Goal: Information Seeking & Learning: Learn about a topic

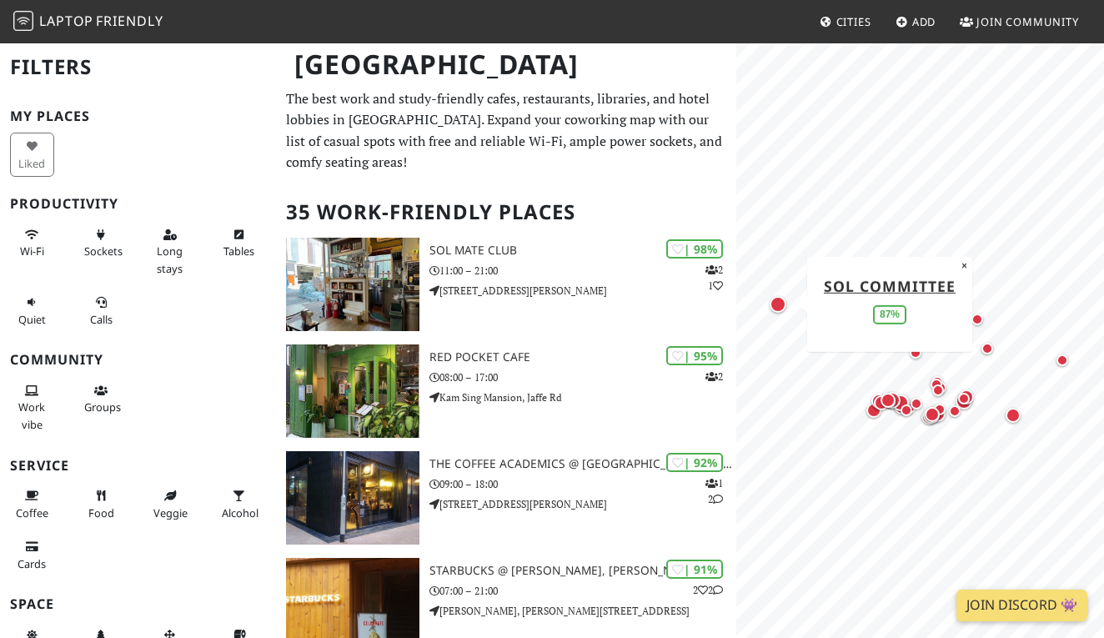
click at [780, 305] on div "Map marker" at bounding box center [778, 304] width 17 height 17
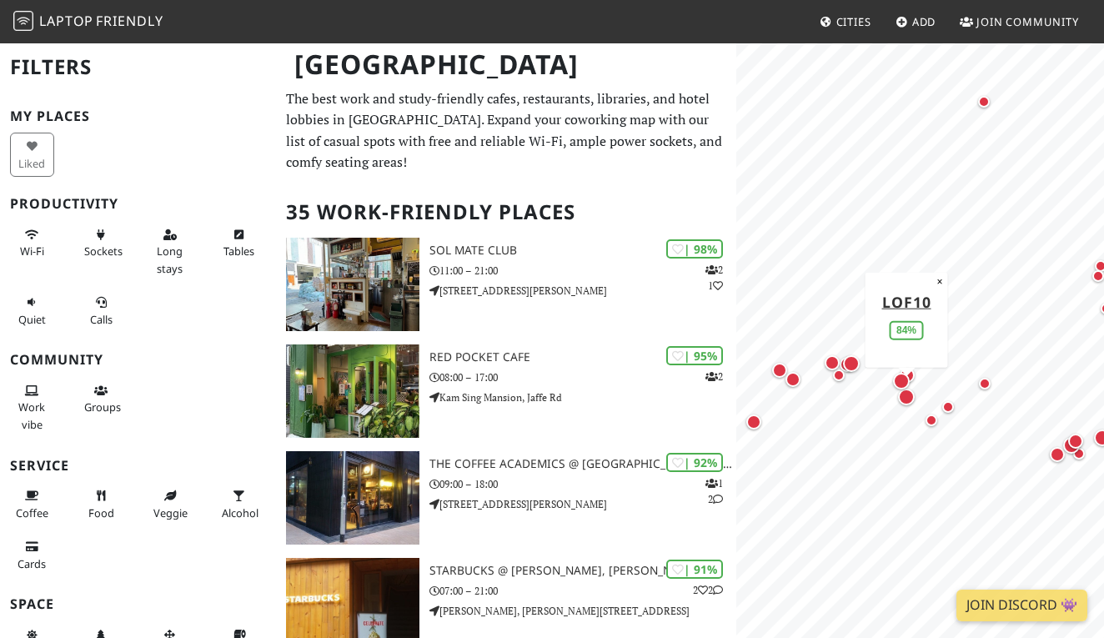
click at [910, 399] on div "Map marker" at bounding box center [906, 397] width 17 height 17
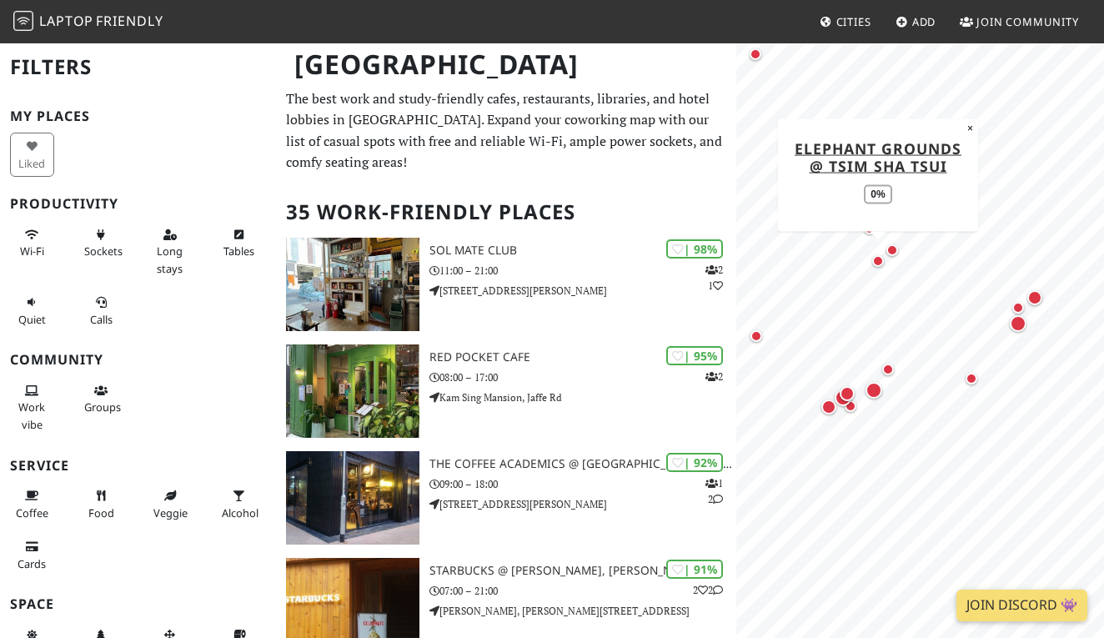
click at [877, 260] on div "Map marker" at bounding box center [878, 261] width 12 height 12
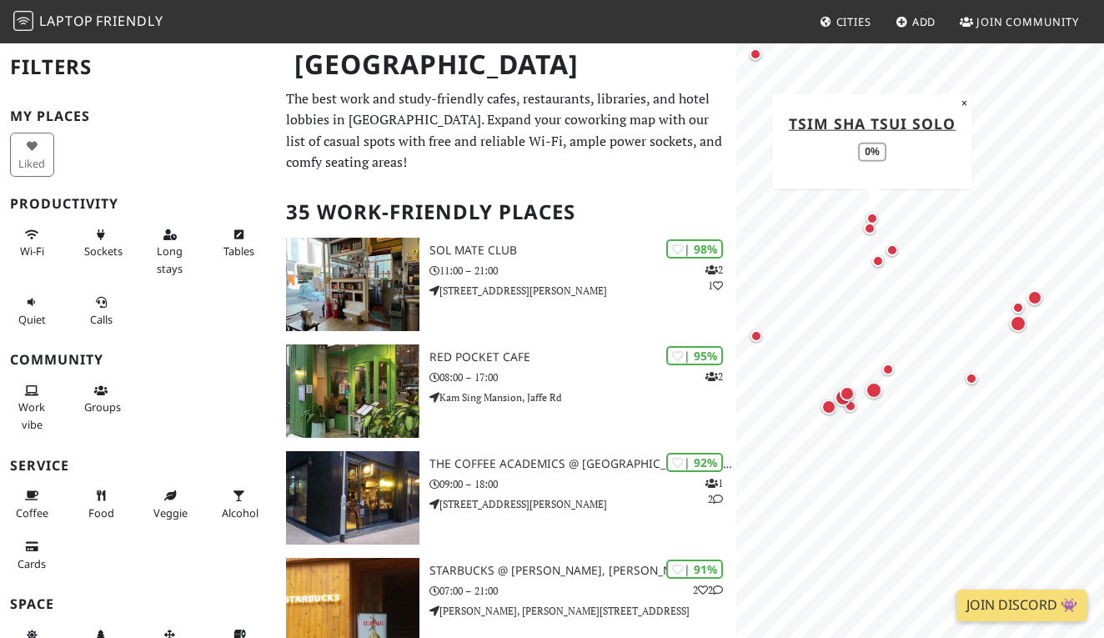
click at [876, 217] on div "Map marker" at bounding box center [872, 219] width 12 height 12
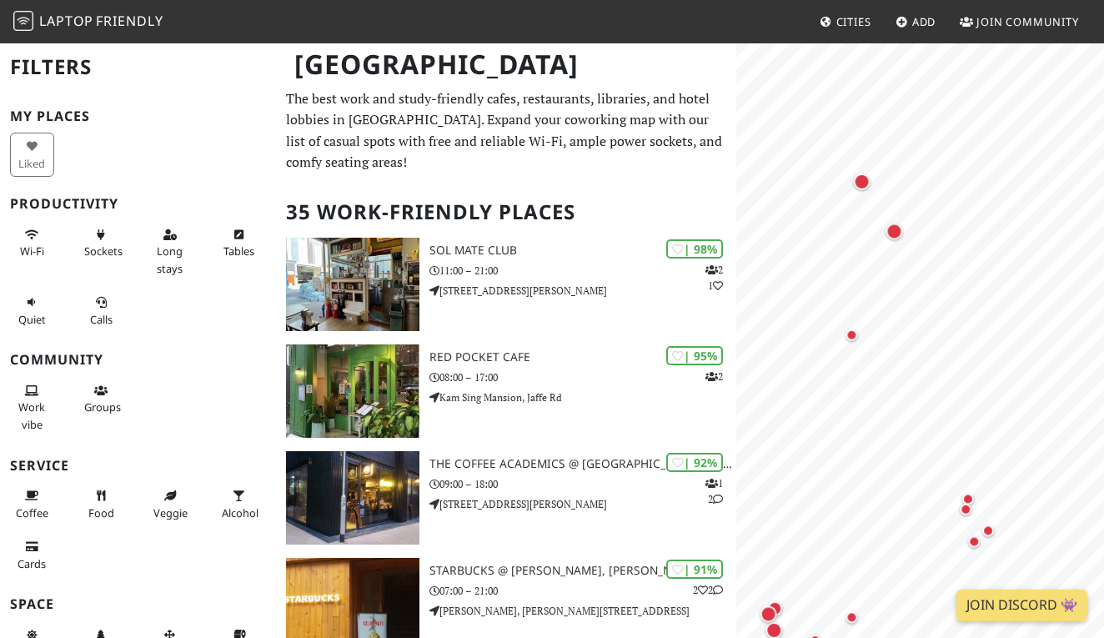
drag, startPoint x: 842, startPoint y: 211, endPoint x: 856, endPoint y: 388, distance: 177.3
click at [856, 344] on div "Map marker" at bounding box center [851, 334] width 20 height 20
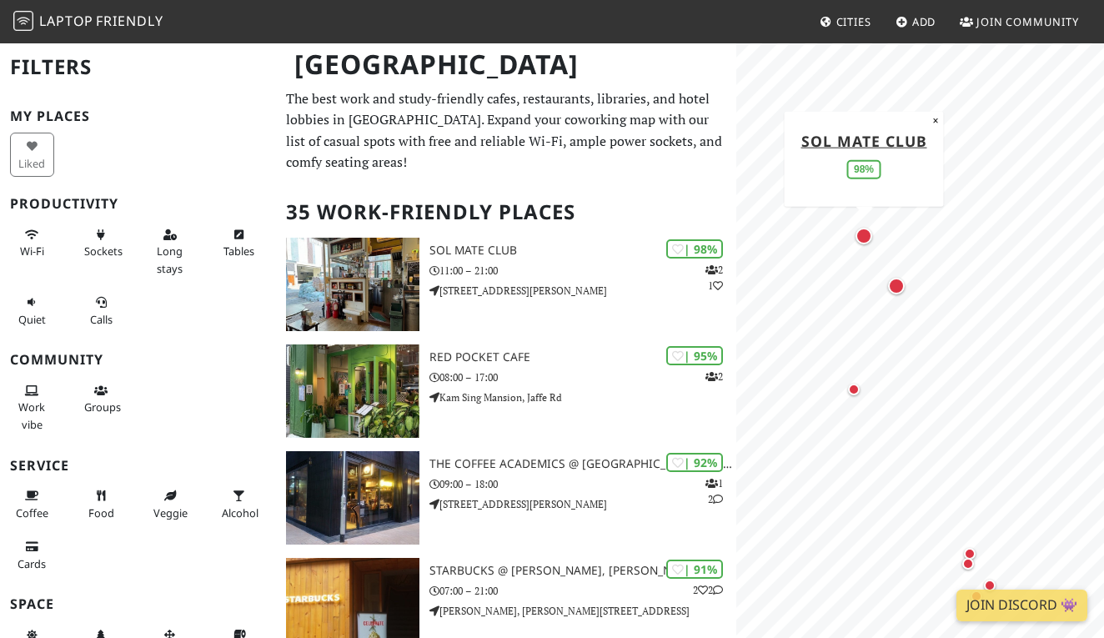
click at [863, 234] on div "Map marker" at bounding box center [864, 236] width 17 height 17
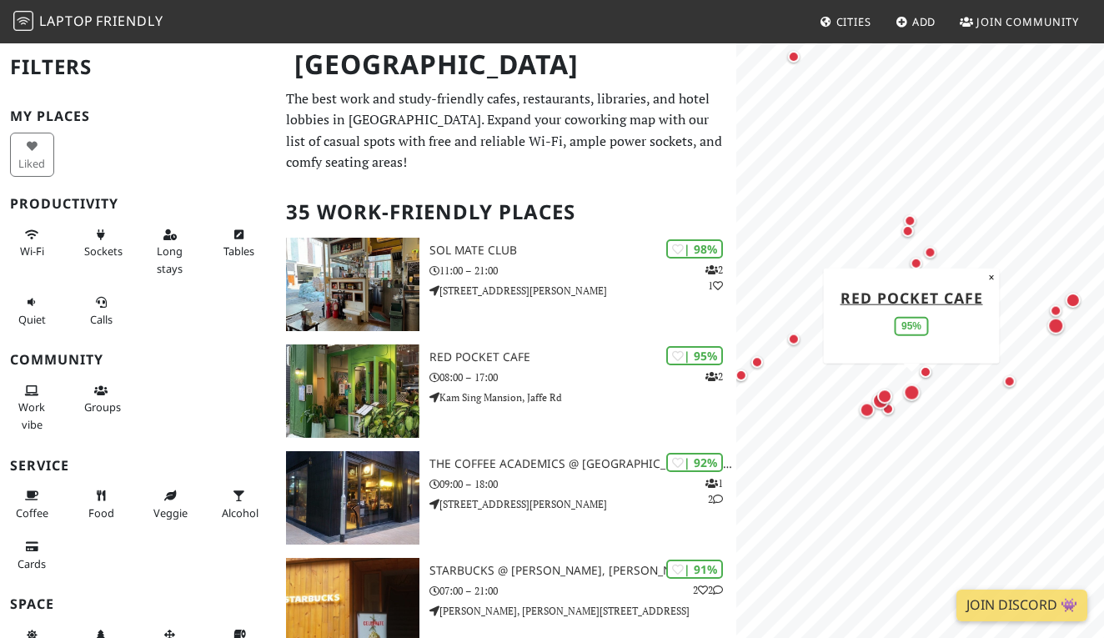
click at [741, 0] on html "Laptop Friendly Cities Add Join Community Hong Kong Filters My Places Liked Pro…" at bounding box center [552, 319] width 1104 height 638
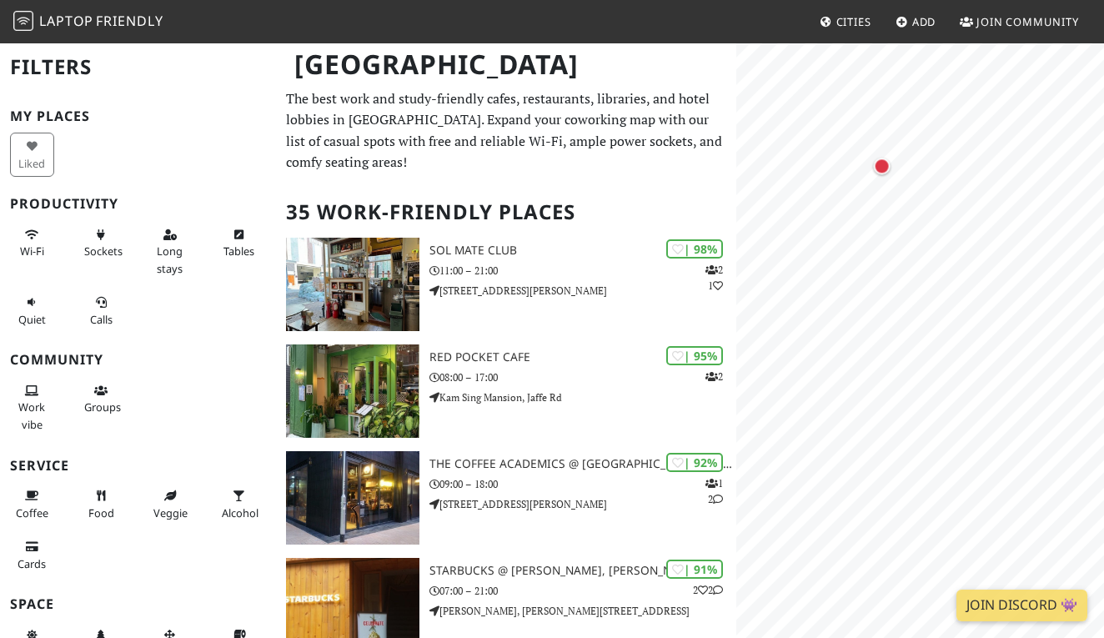
click at [1103, 129] on html "Laptop Friendly Cities Add Join Community Hong Kong Filters My Places Liked Pro…" at bounding box center [552, 319] width 1104 height 638
click at [1103, 138] on html "Laptop Friendly Cities Add Join Community Hong Kong Filters My Places Liked Pro…" at bounding box center [552, 319] width 1104 height 638
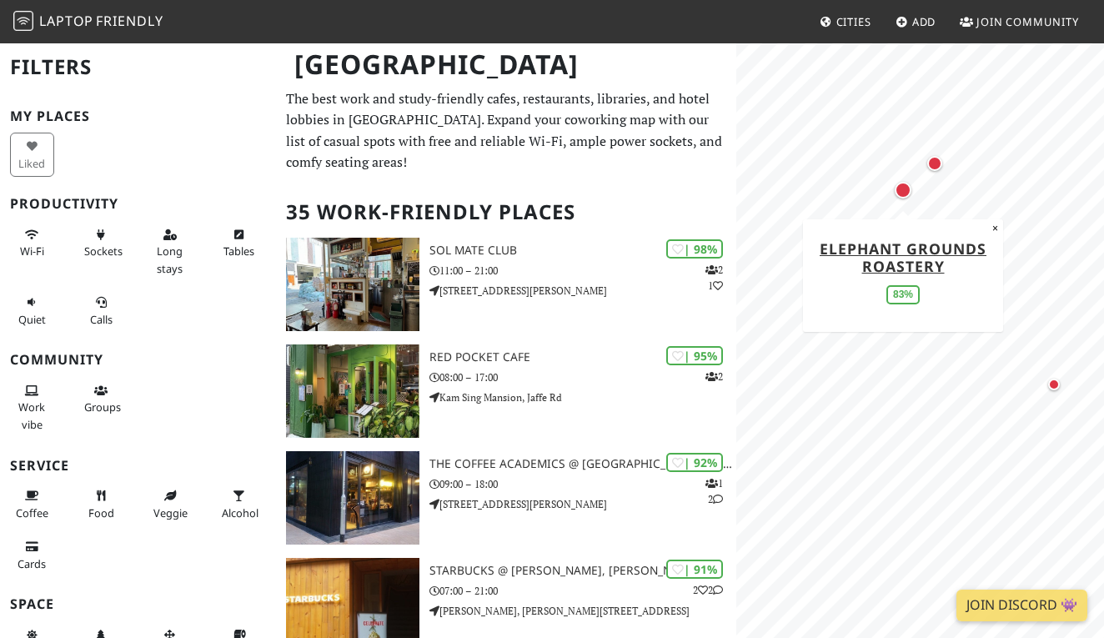
click at [906, 192] on div "Map marker" at bounding box center [903, 190] width 17 height 17
click at [1103, 163] on html "Laptop Friendly Cities Add Join Community Hong Kong Filters My Places Liked Pro…" at bounding box center [552, 319] width 1104 height 638
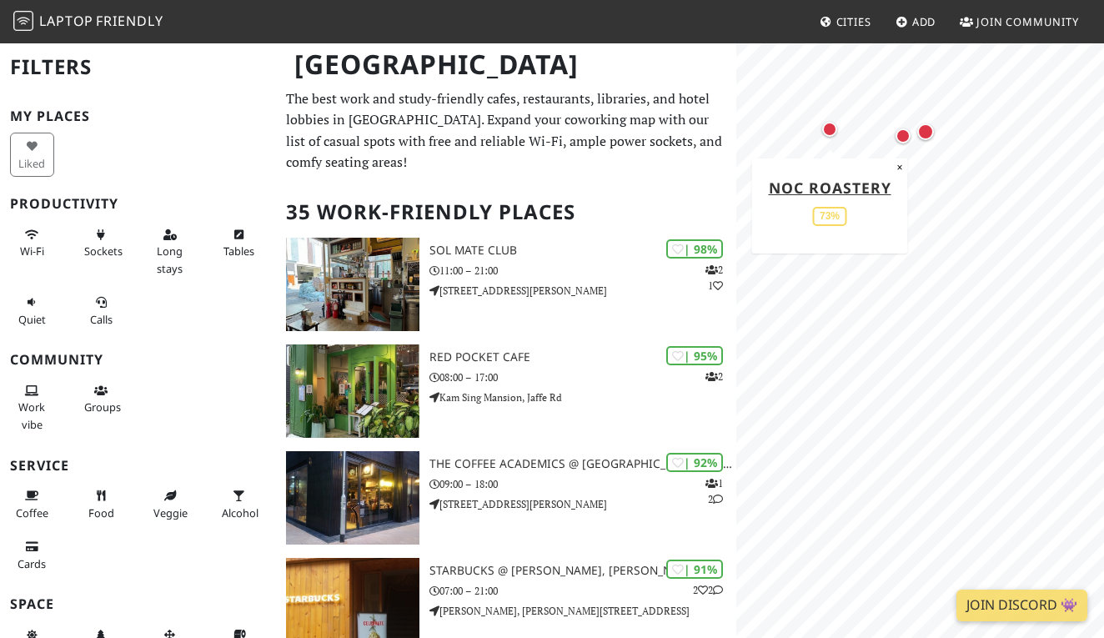
click at [830, 133] on div "Map marker" at bounding box center [829, 129] width 15 height 15
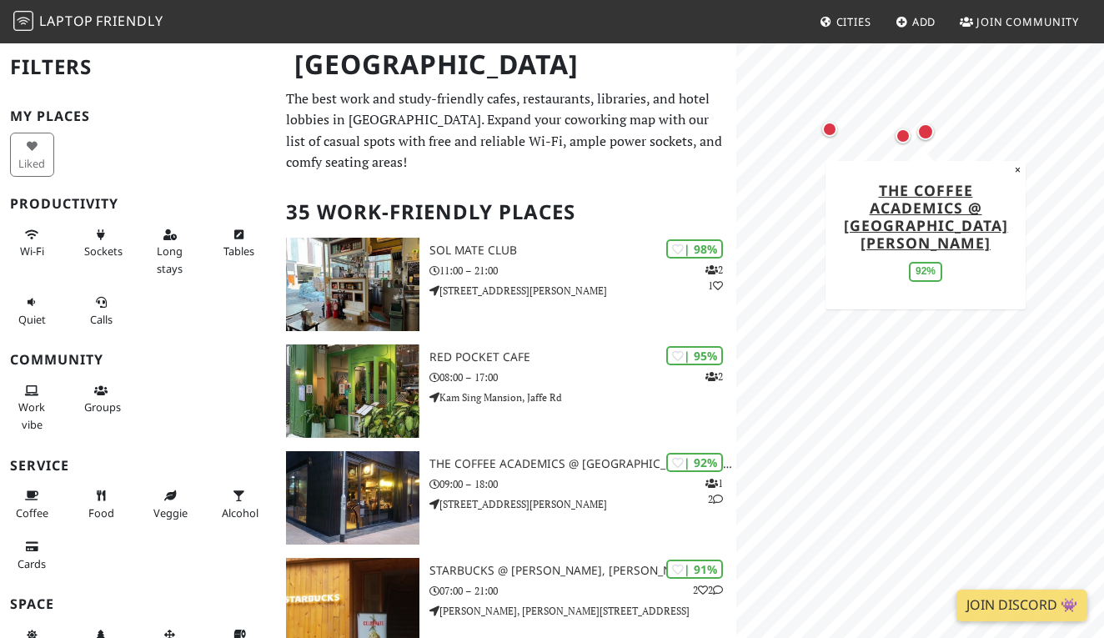
click at [930, 129] on div "Map marker" at bounding box center [925, 131] width 17 height 17
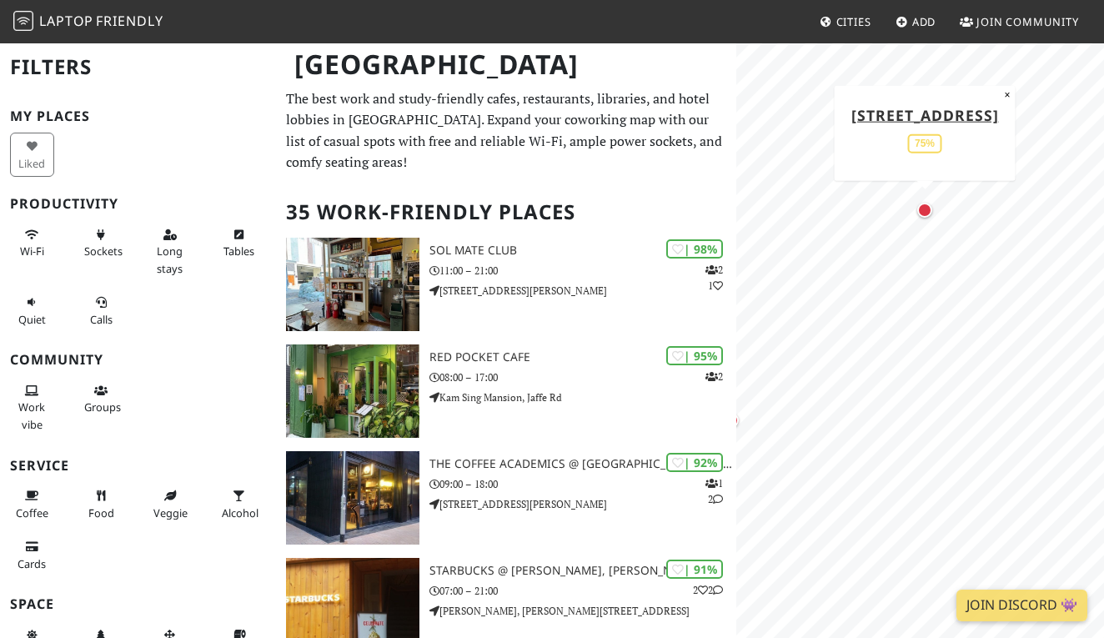
click at [931, 212] on div "Map marker" at bounding box center [924, 210] width 15 height 15
click at [1019, 123] on div "Map marker" at bounding box center [1018, 122] width 15 height 15
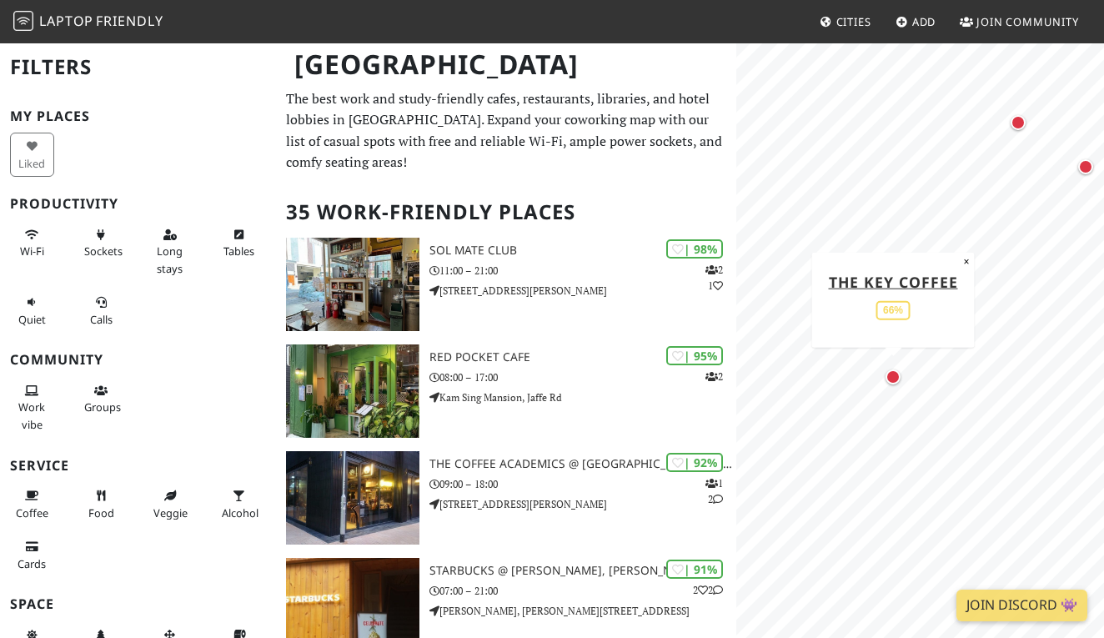
click at [891, 376] on div "Map marker" at bounding box center [893, 376] width 15 height 15
click at [1103, 132] on html "Laptop Friendly Cities Add Join Community Hong Kong Filters My Places Liked Pro…" at bounding box center [552, 319] width 1104 height 638
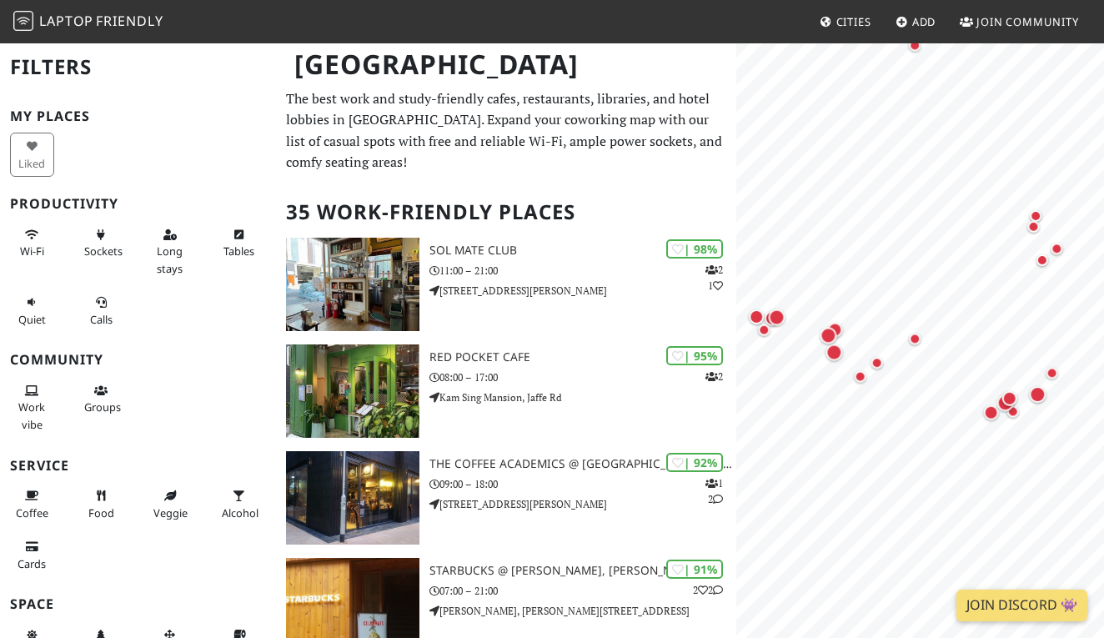
click at [1103, 445] on html "Laptop Friendly Cities Add Join Community Hong Kong Filters My Places Liked Pro…" at bounding box center [552, 319] width 1104 height 638
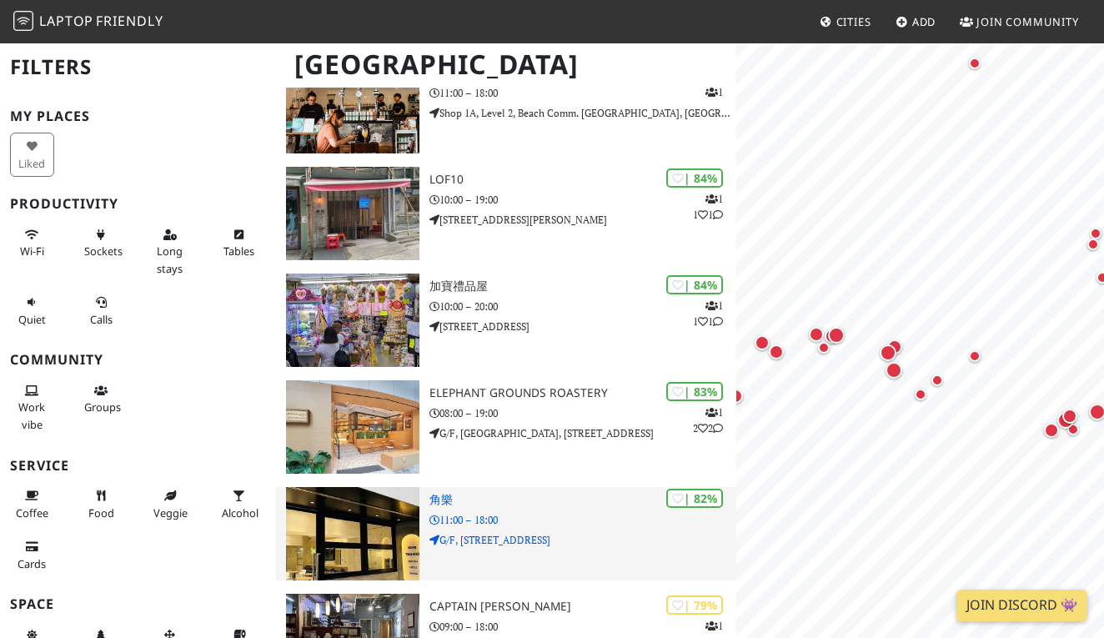
click at [448, 493] on h3 "角樂" at bounding box center [582, 500] width 307 height 14
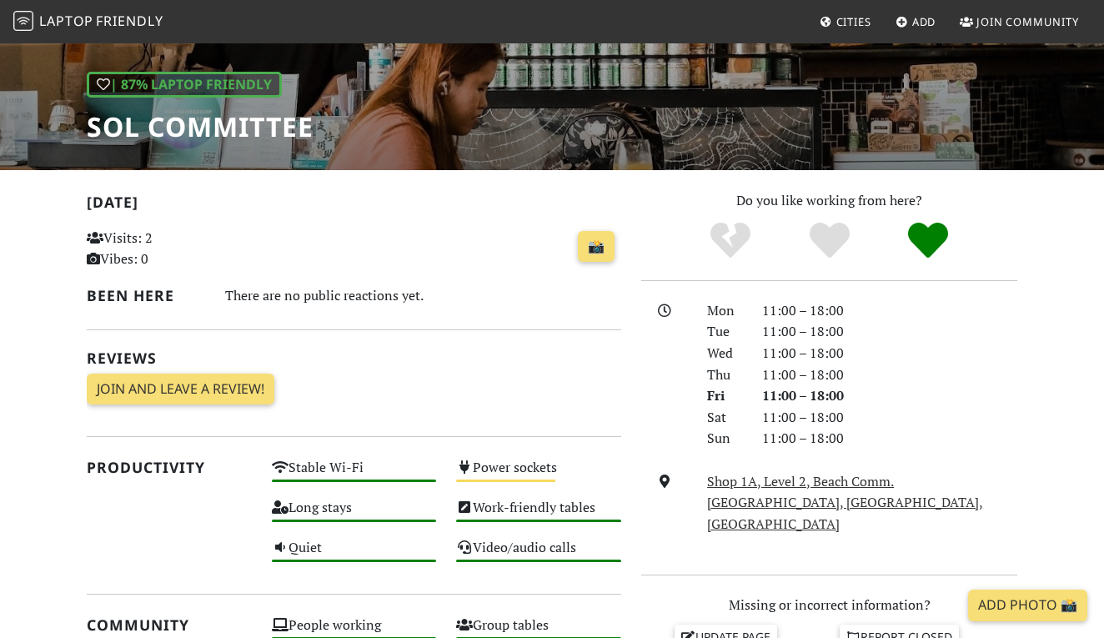
scroll to position [219, 0]
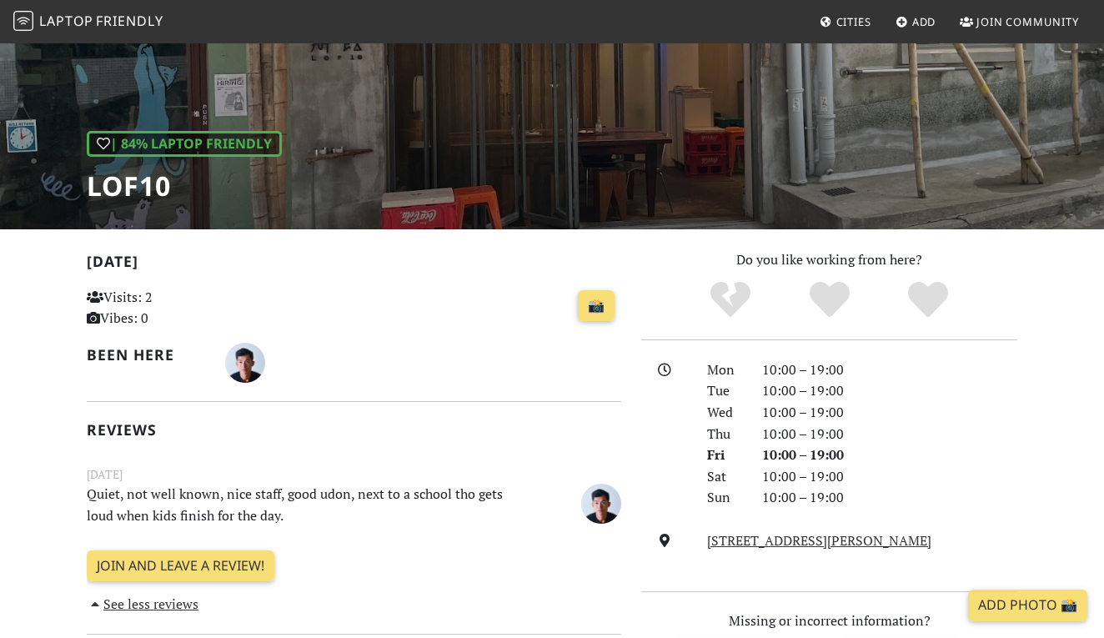
scroll to position [234, 0]
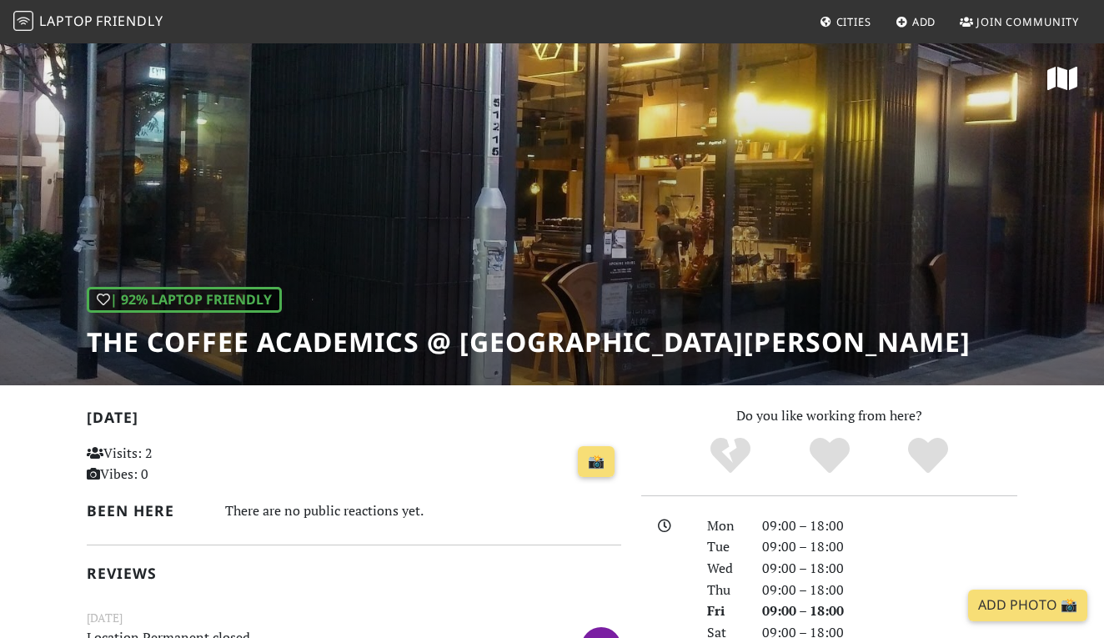
scroll to position [3, 0]
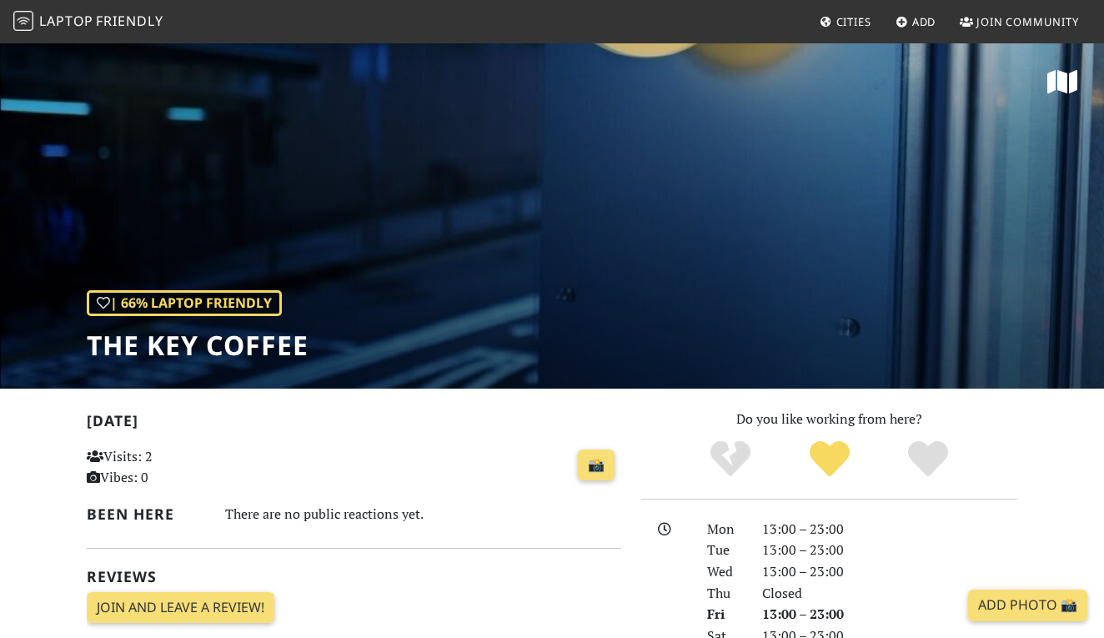
drag, startPoint x: 0, startPoint y: 0, endPoint x: 836, endPoint y: 61, distance: 838.6
click at [836, 61] on div "| 66% Laptop Friendly THE KEY COFFEE" at bounding box center [552, 215] width 1104 height 347
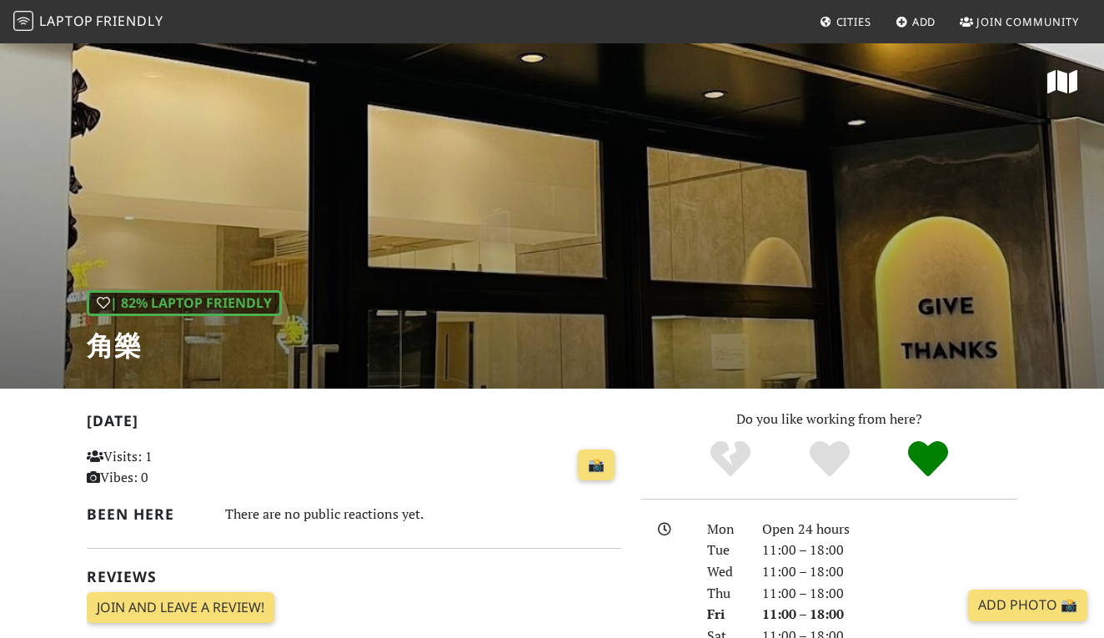
drag, startPoint x: 817, startPoint y: 293, endPoint x: 836, endPoint y: 287, distance: 19.3
click at [836, 287] on div "| 82% Laptop Friendly 角樂" at bounding box center [552, 215] width 1104 height 347
